Goal: Task Accomplishment & Management: Use online tool/utility

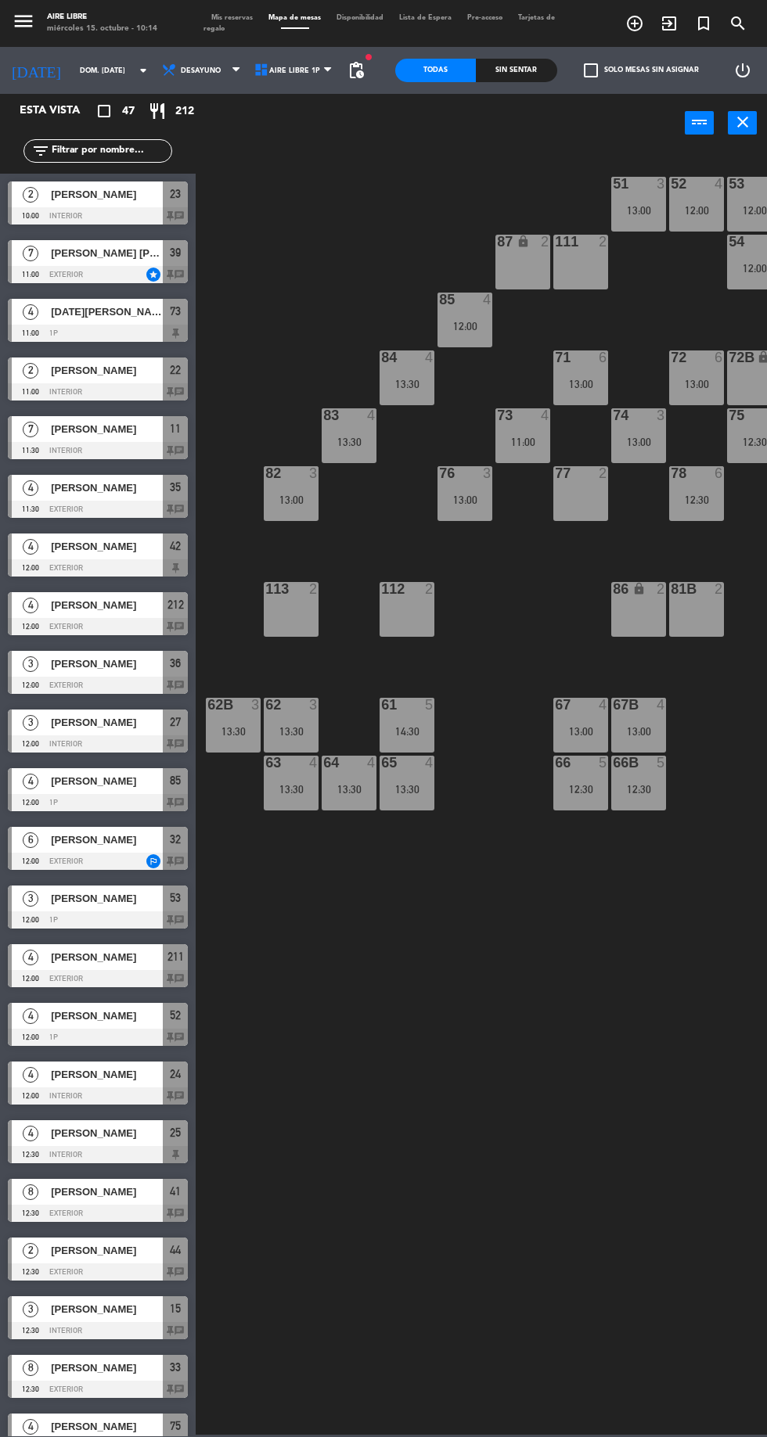
click at [226, 20] on span "Mis reservas" at bounding box center [231, 17] width 57 height 7
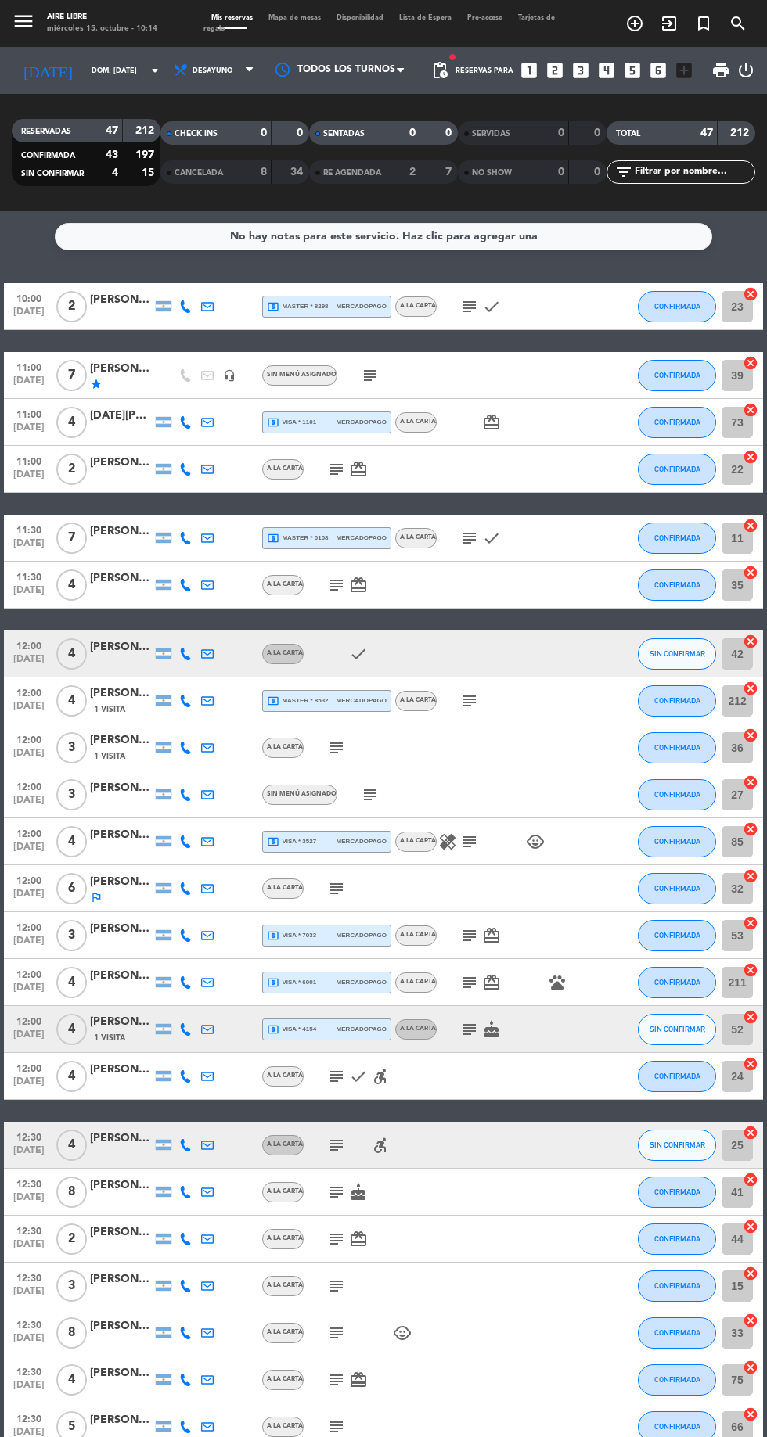
click at [84, 79] on input "dom. [DATE]" at bounding box center [133, 71] width 99 height 24
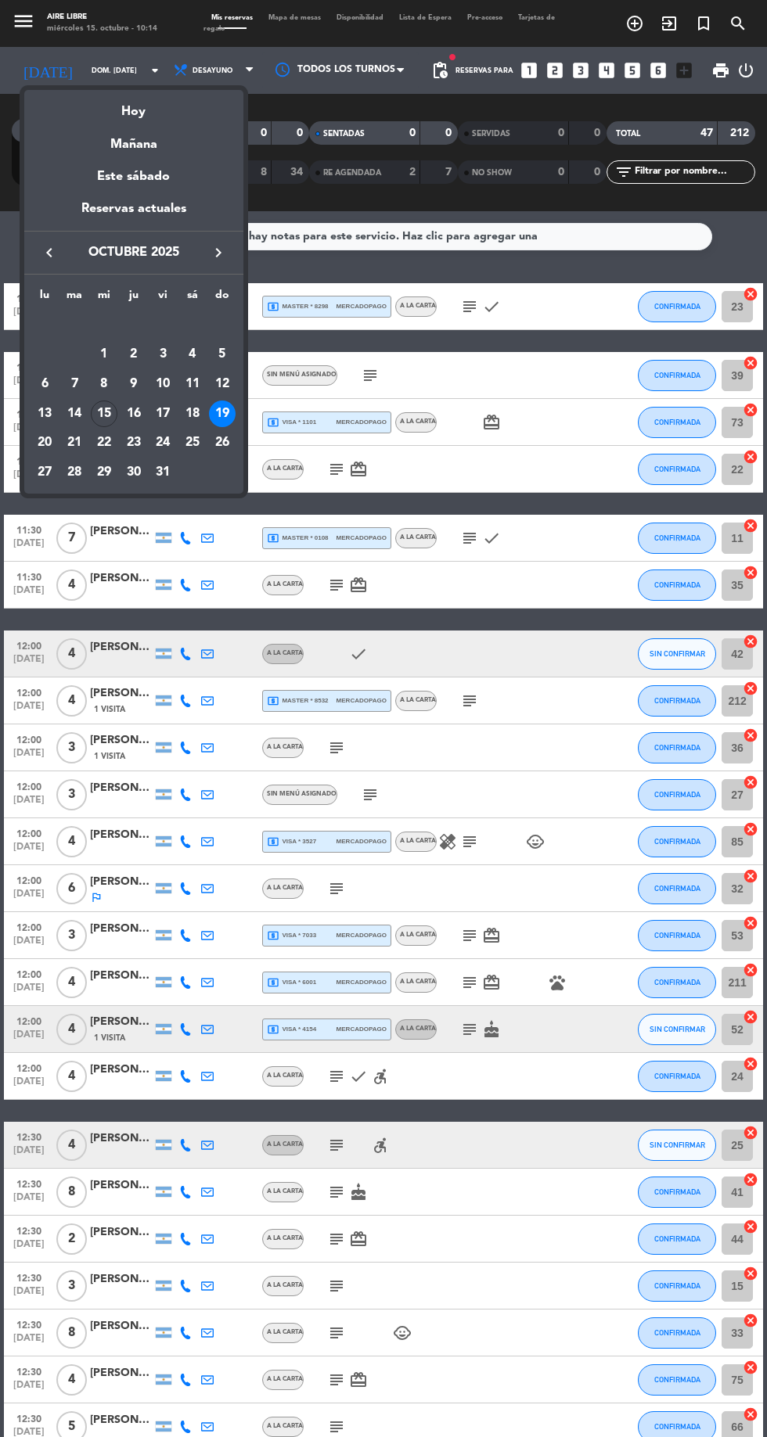
click at [157, 120] on div "Hoy" at bounding box center [133, 106] width 219 height 32
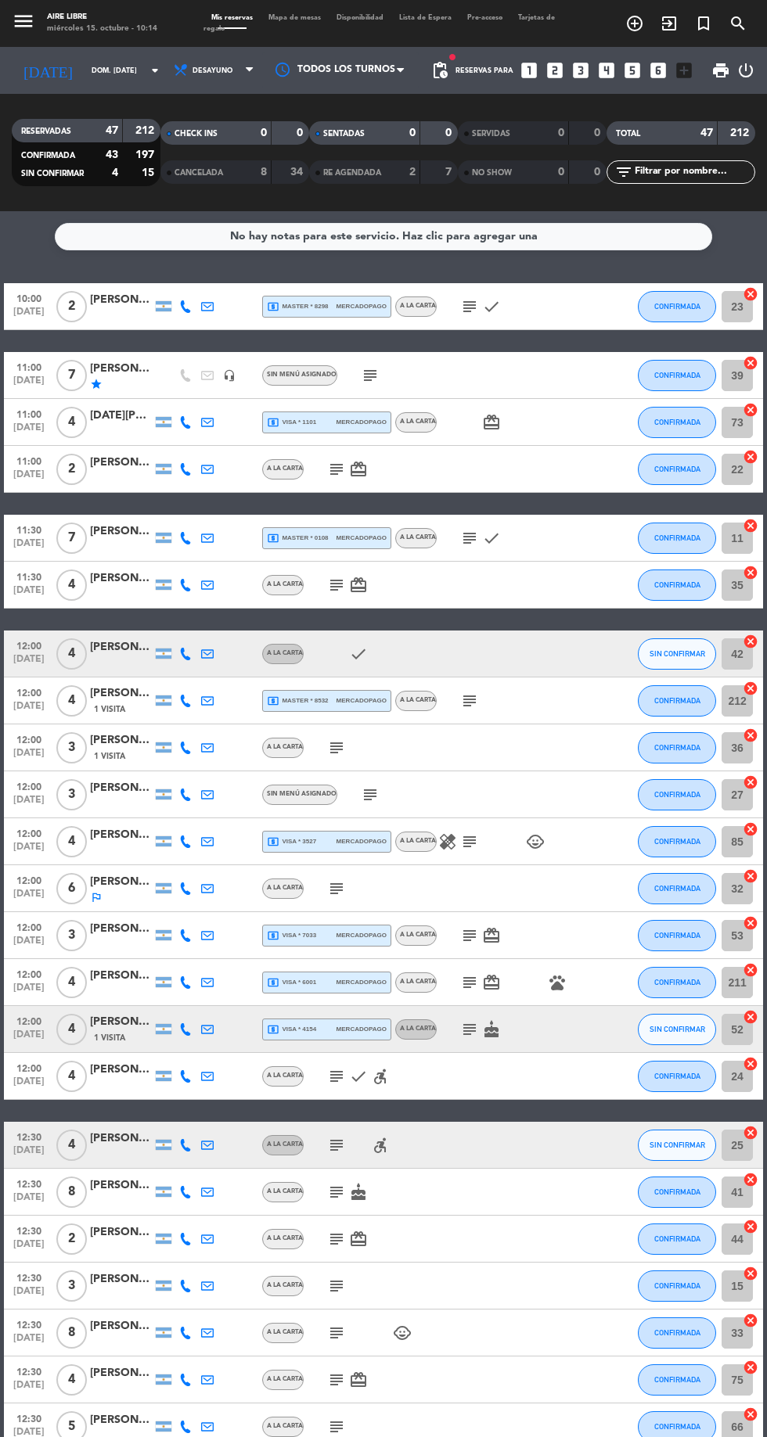
type input "mié. [DATE]"
click at [195, 70] on span "Desayuno" at bounding box center [212, 70] width 40 height 9
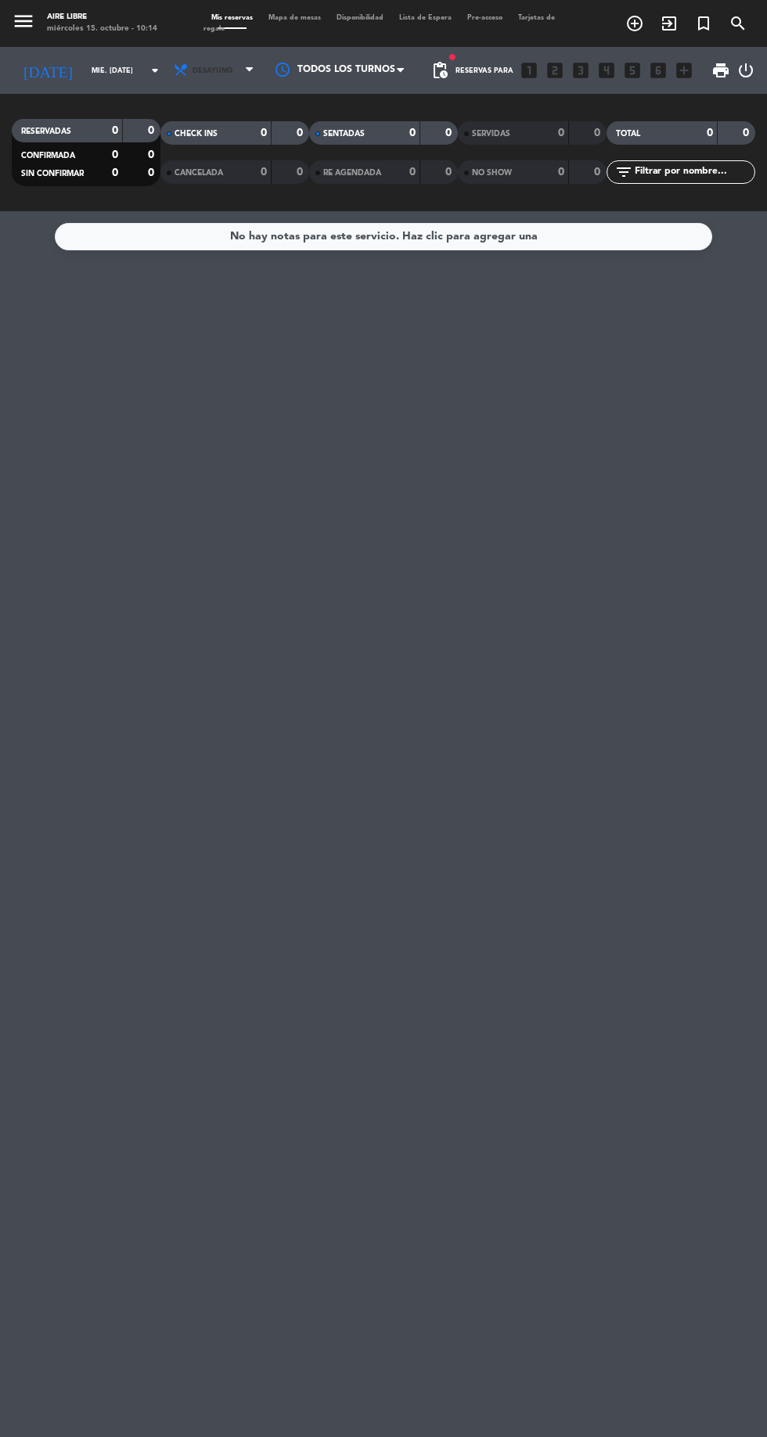
click at [195, 70] on span "Desayuno" at bounding box center [212, 70] width 40 height 9
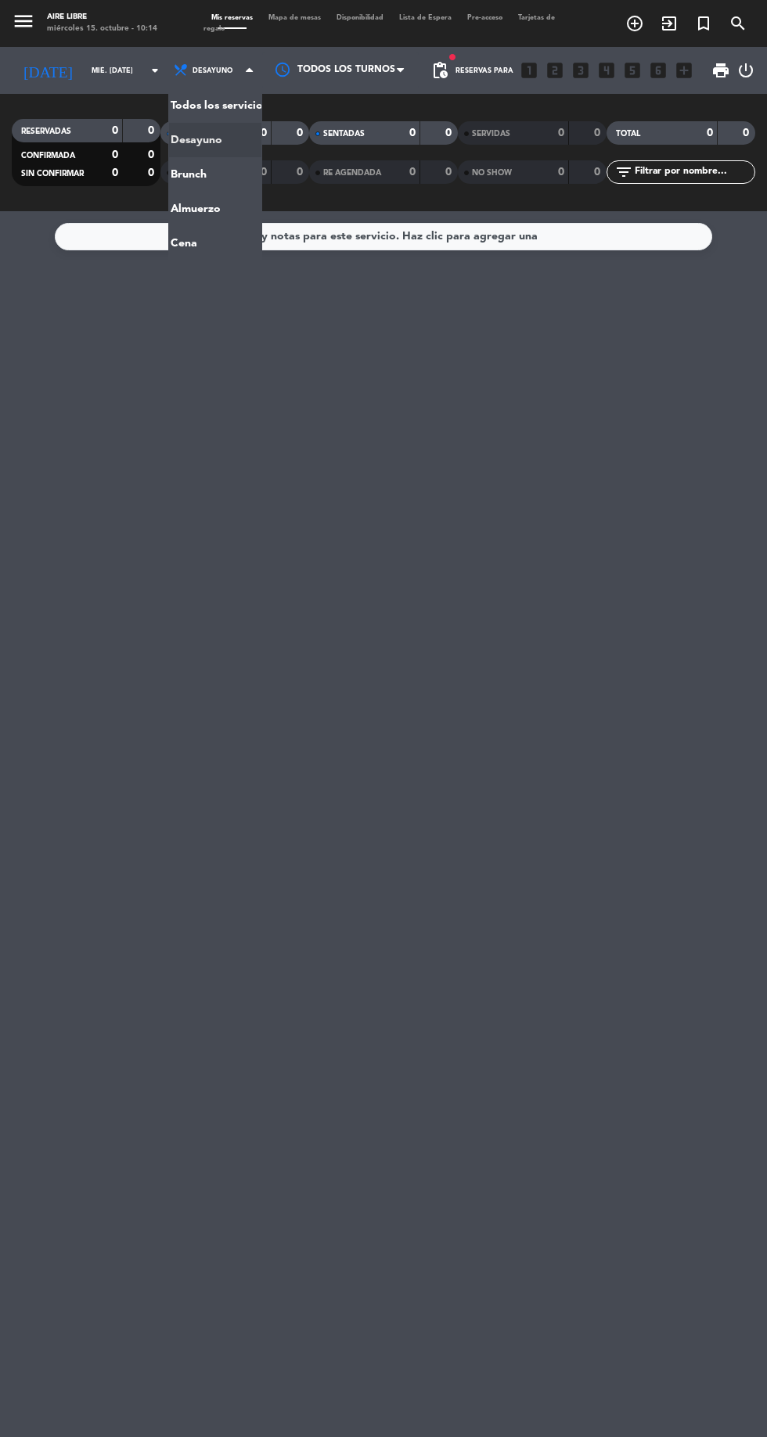
click at [187, 185] on div "menu Aire Libre miércoles 15. octubre - 10:14 Mis reservas Mapa de mesas Dispon…" at bounding box center [383, 105] width 767 height 211
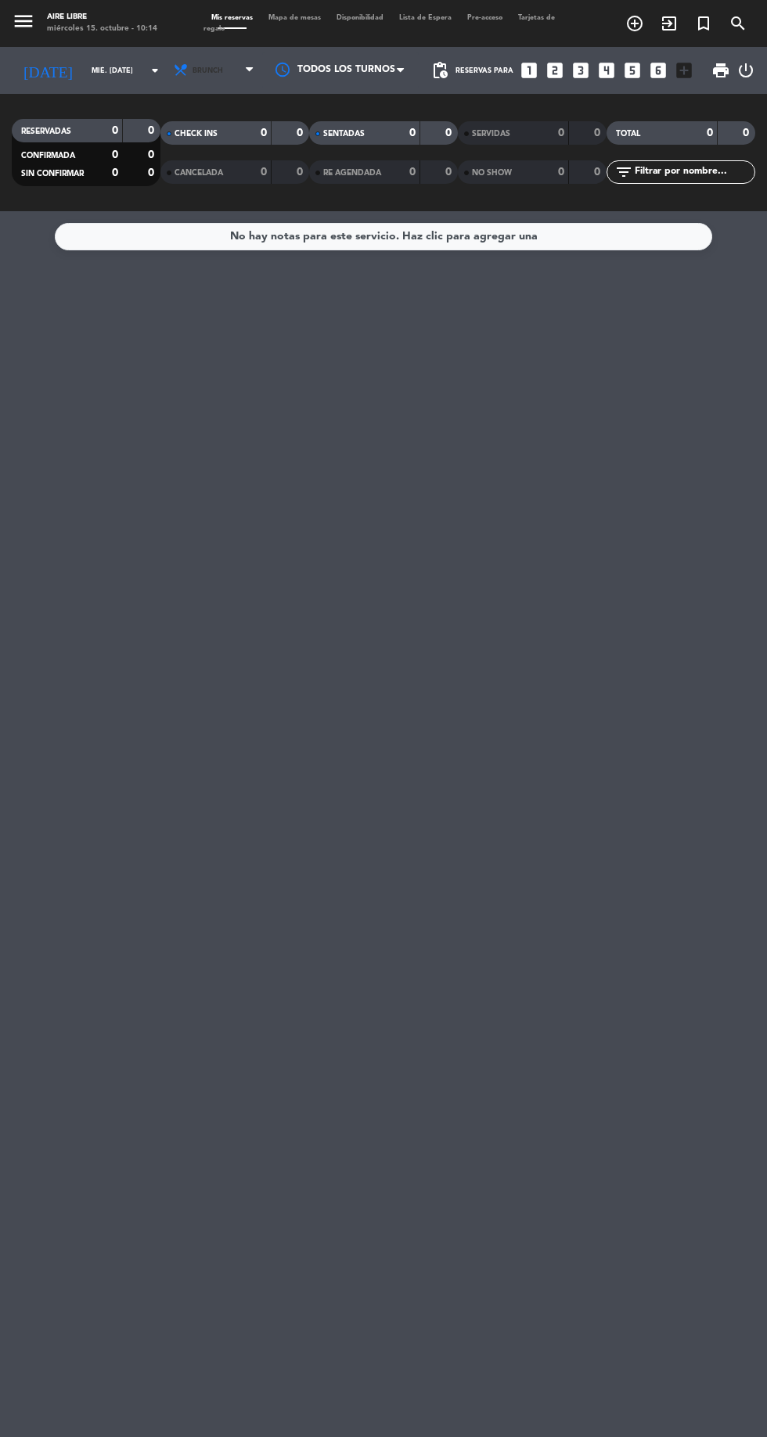
click at [173, 72] on icon at bounding box center [181, 71] width 16 height 16
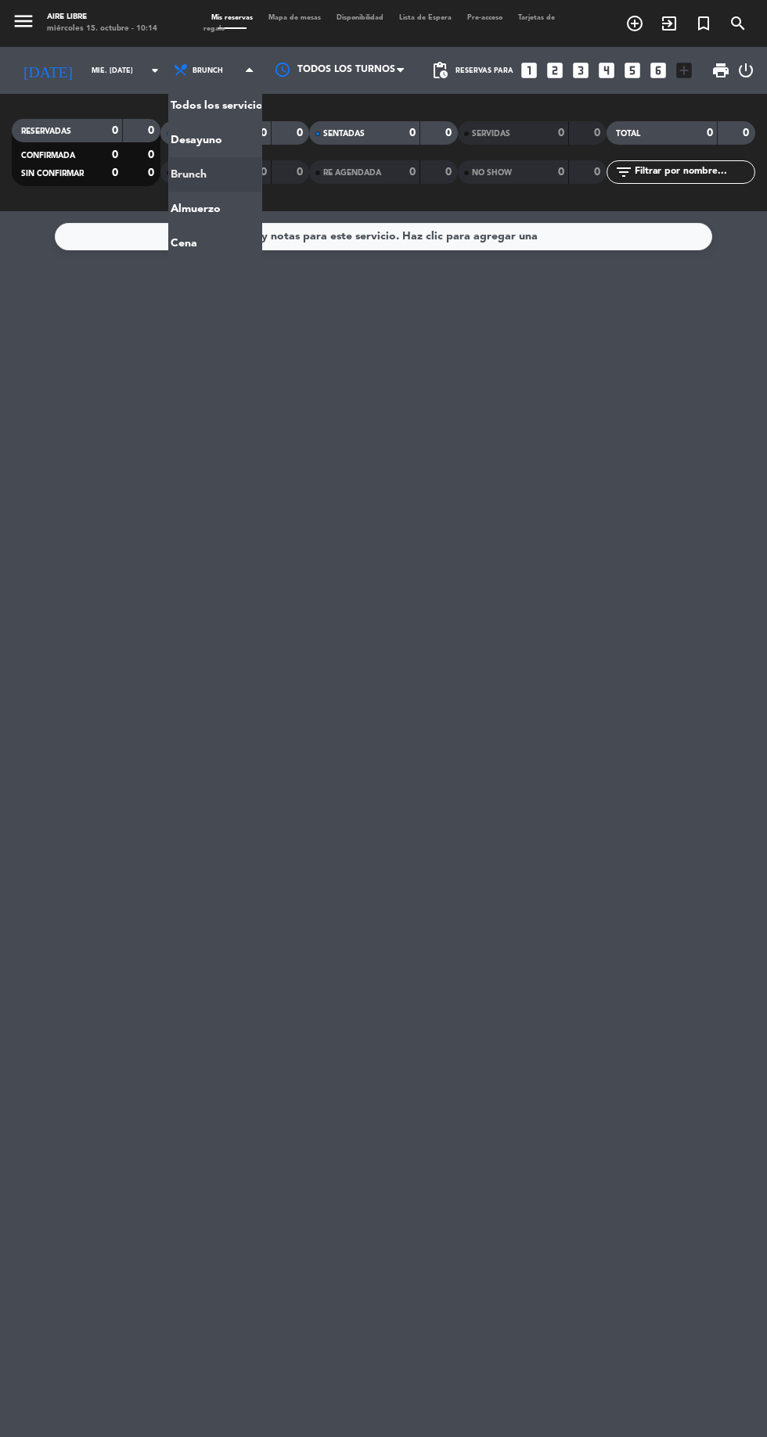
click at [182, 252] on ng-component "menu Aire Libre miércoles 15. octubre - 10:14 Mis reservas Mapa de mesas Dispon…" at bounding box center [383, 718] width 767 height 1437
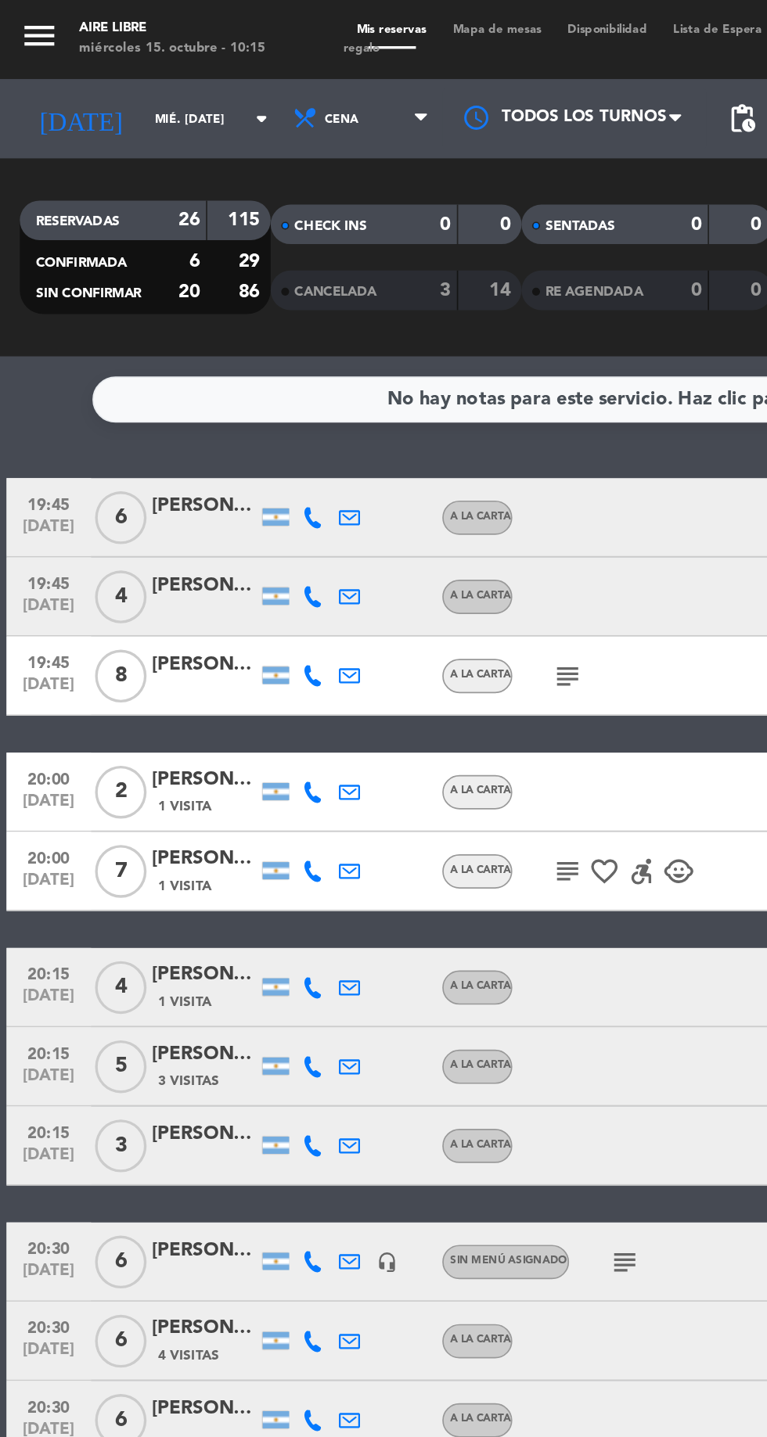
click at [334, 405] on icon "subject" at bounding box center [336, 400] width 19 height 19
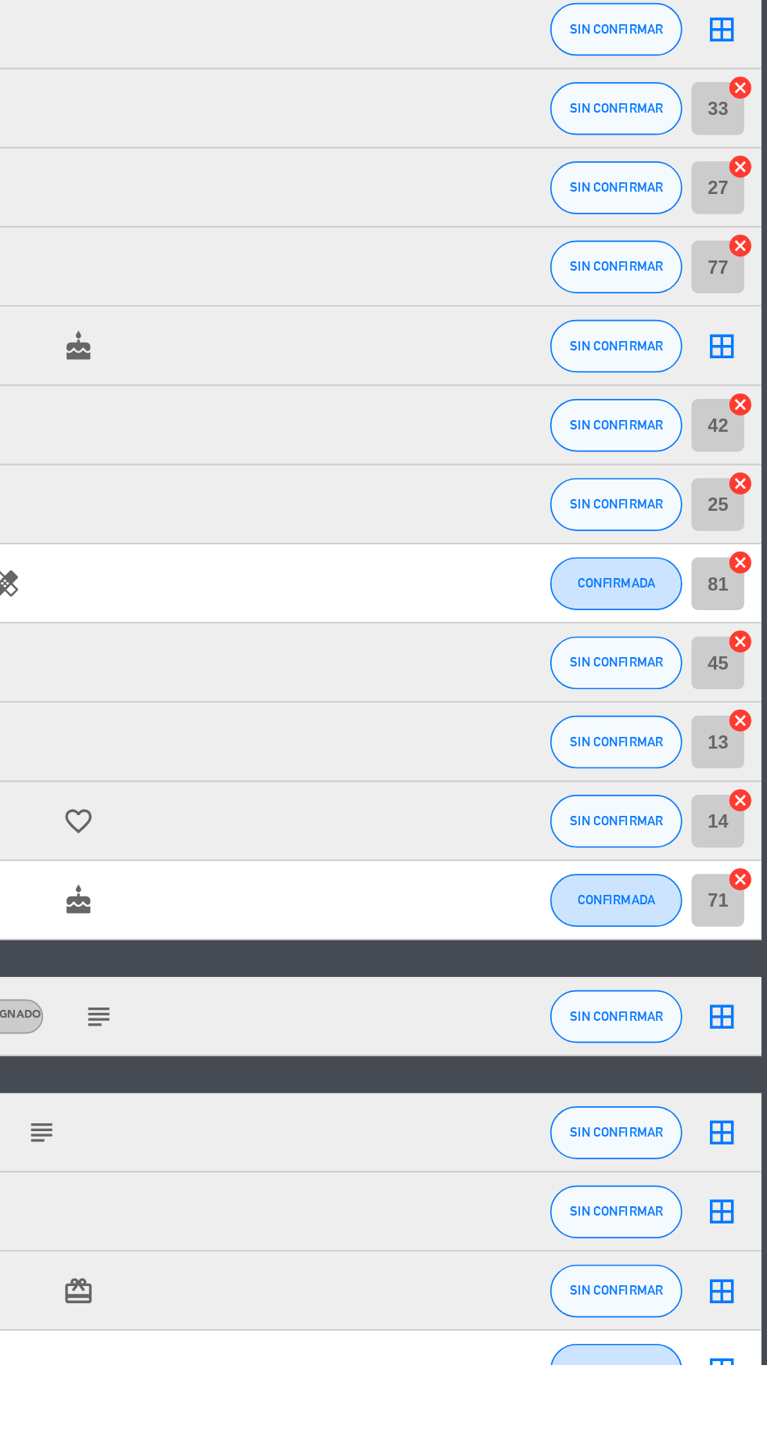
click at [740, 1228] on icon "border_all" at bounding box center [739, 1230] width 19 height 19
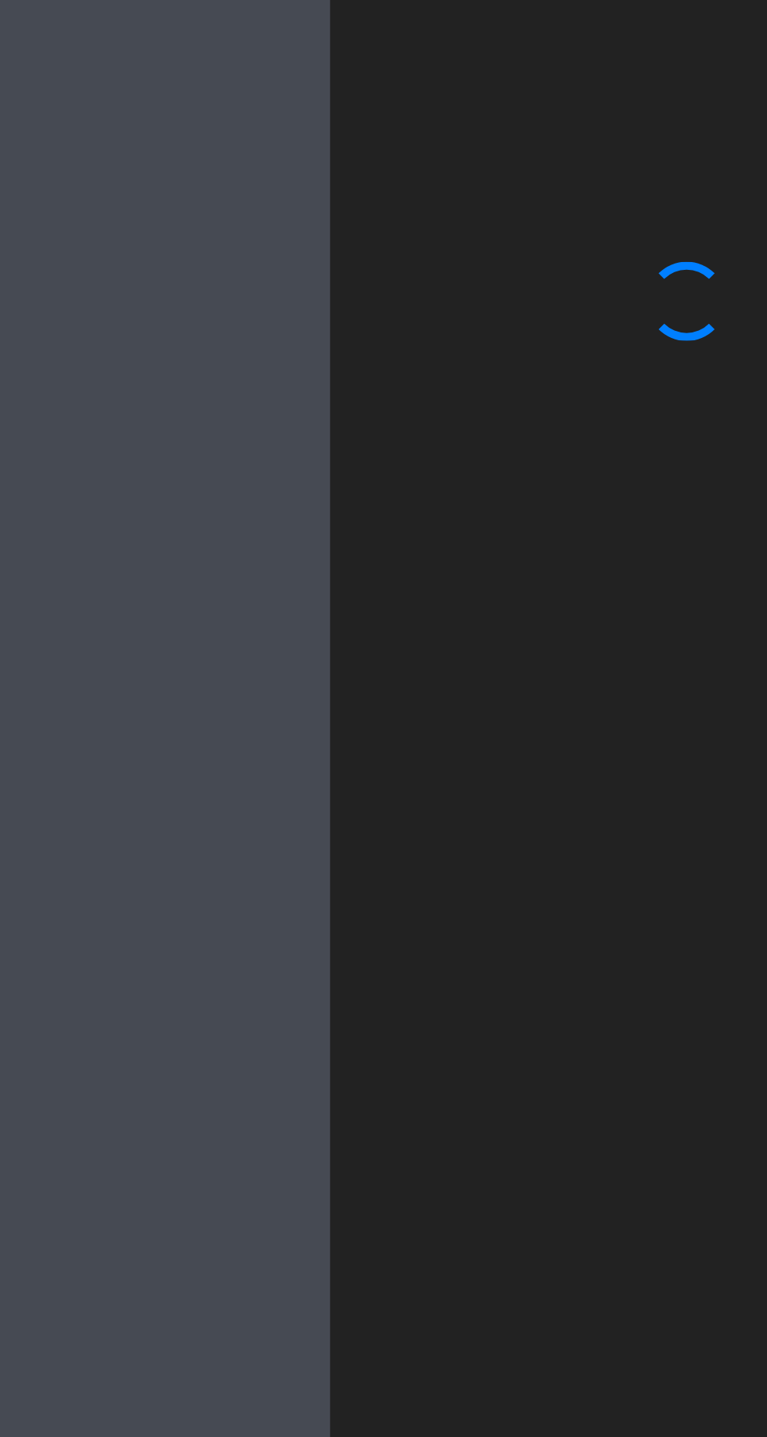
scroll to position [69, 0]
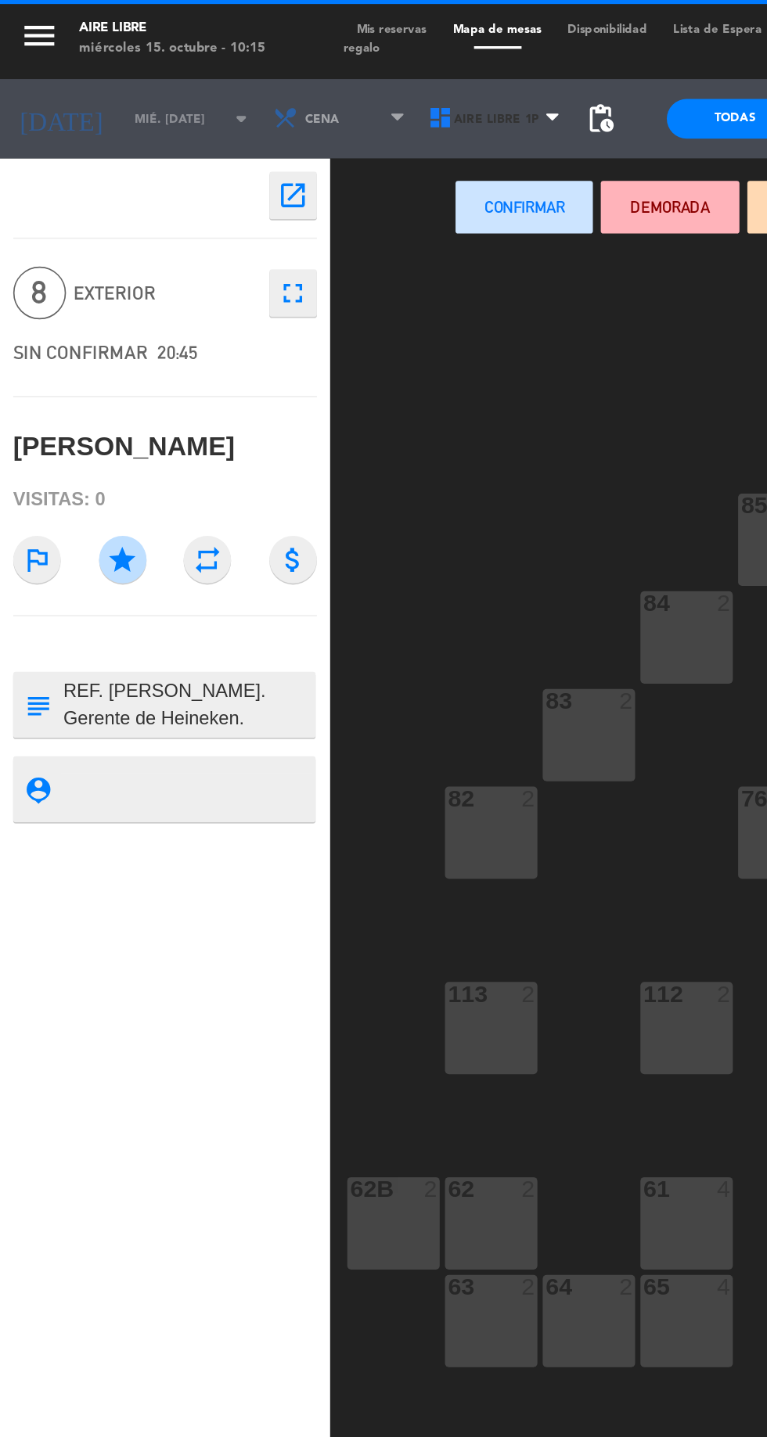
click at [276, 75] on span "Aire Libre 1P" at bounding box center [295, 70] width 92 height 34
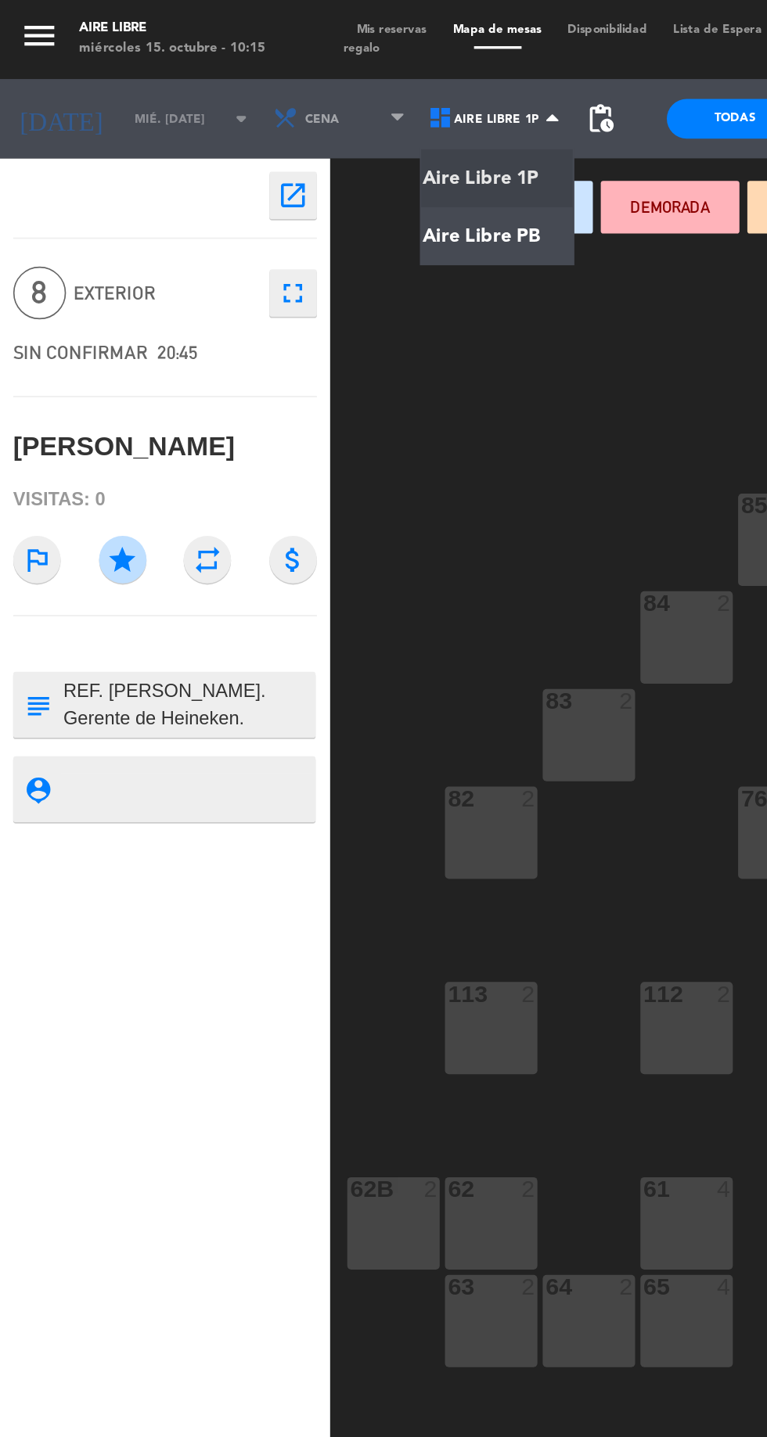
click at [286, 139] on ng-component "menu Aire Libre miércoles 15. octubre - 10:15 Mis reservas Mapa de mesas Dispon…" at bounding box center [383, 769] width 767 height 1539
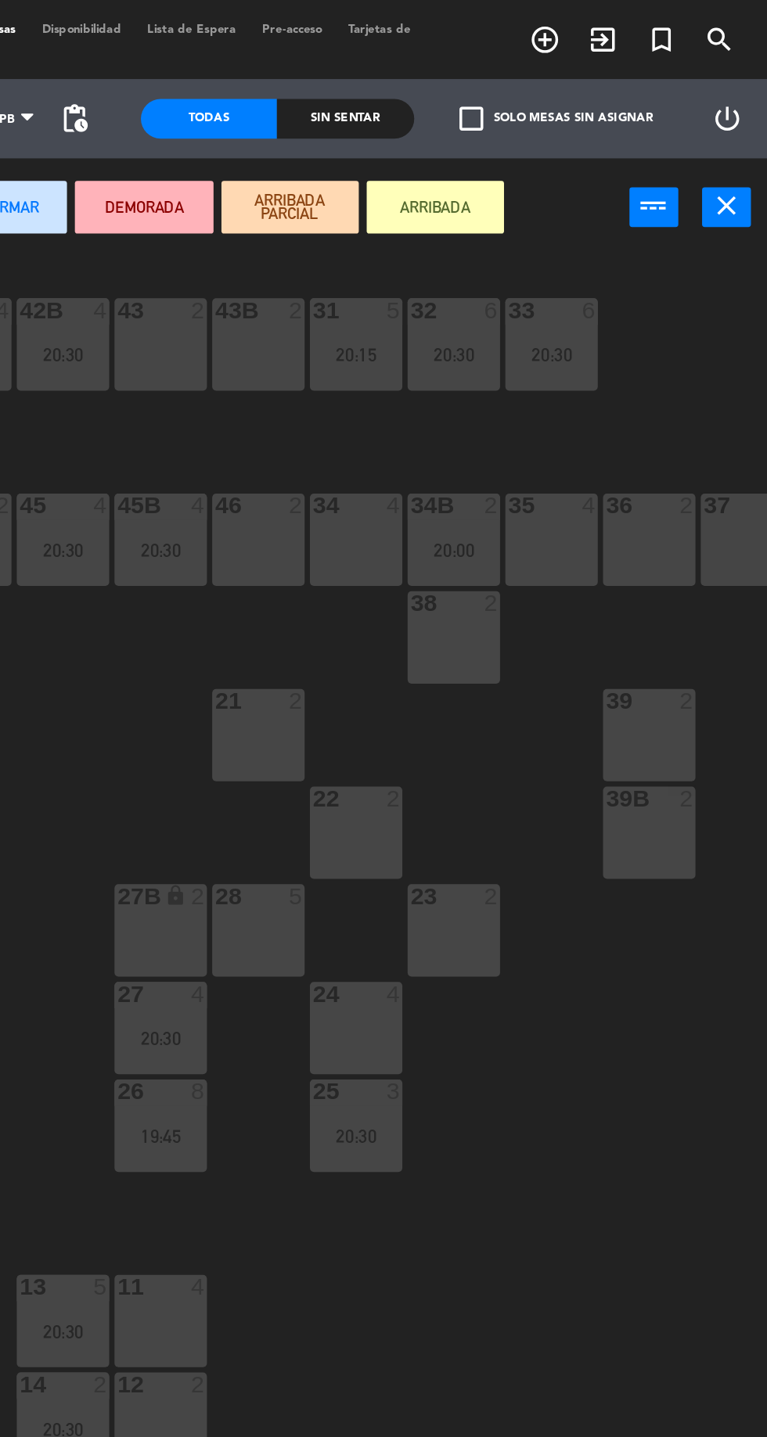
click at [626, 326] on div "35 4" at bounding box center [638, 320] width 55 height 55
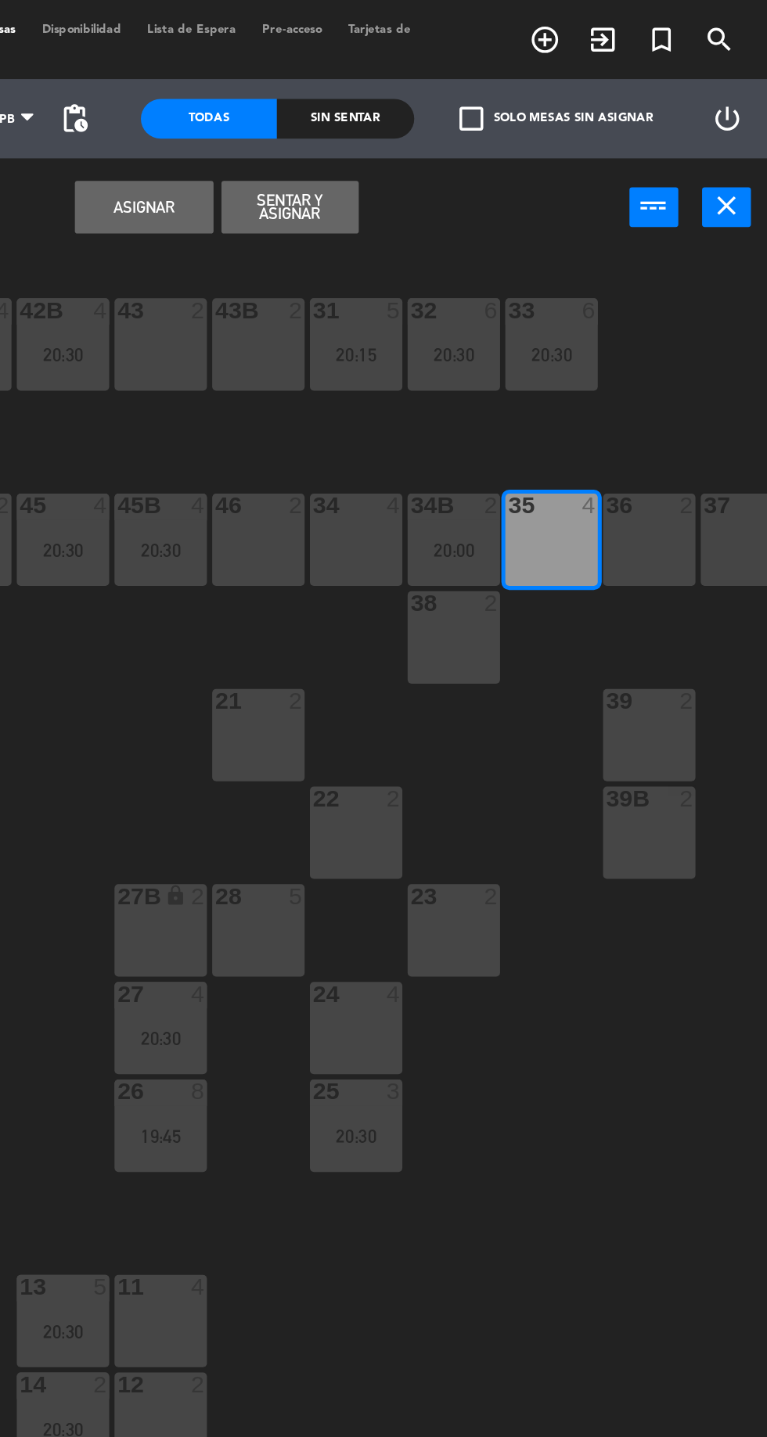
click at [695, 320] on div "36 2" at bounding box center [696, 320] width 55 height 55
click at [737, 318] on div "37 2" at bounding box center [754, 320] width 55 height 55
click at [390, 124] on button "Asignar" at bounding box center [396, 122] width 81 height 31
